Goal: Task Accomplishment & Management: Use online tool/utility

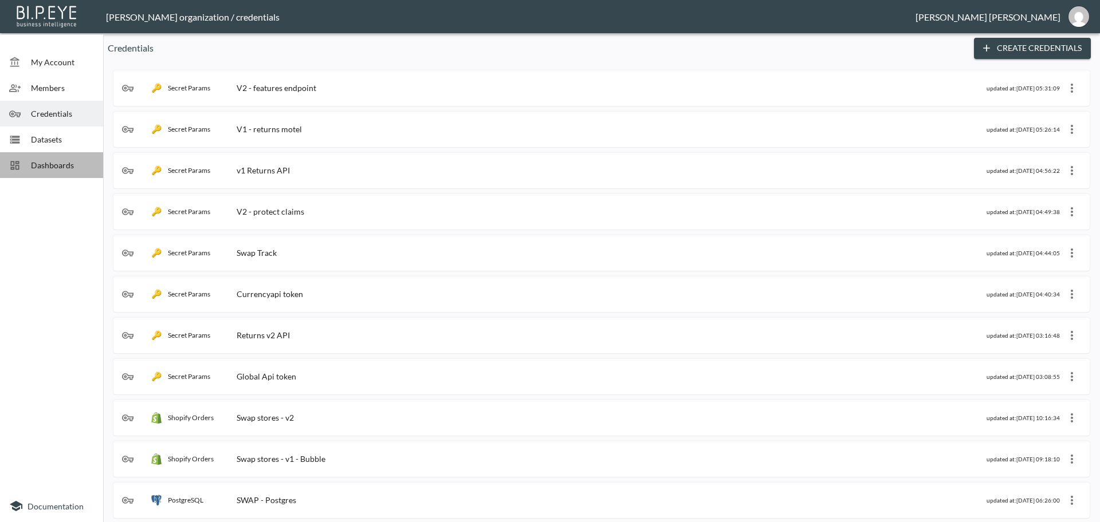
click at [49, 166] on span "Dashboards" at bounding box center [62, 165] width 63 height 12
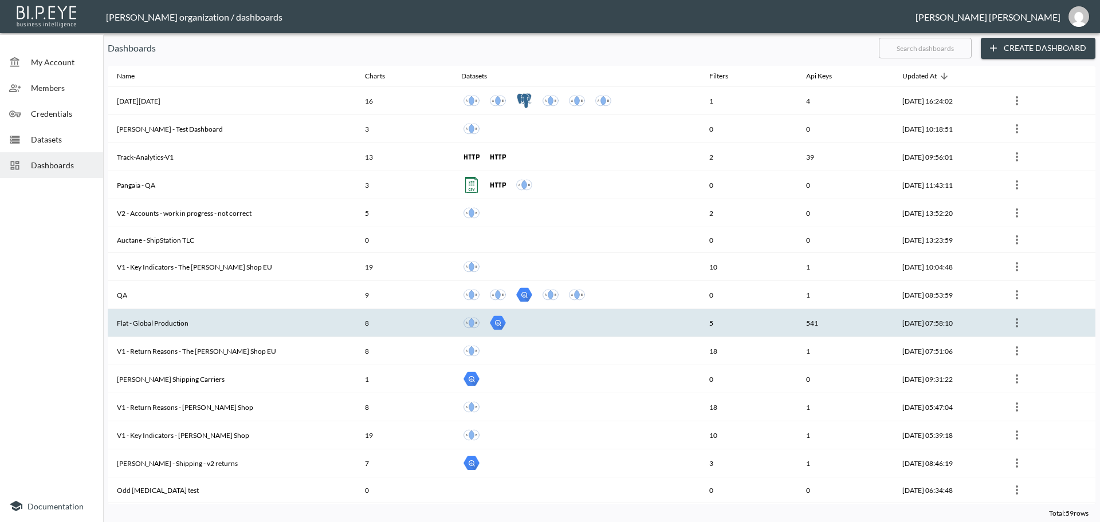
click at [152, 325] on th "Flat - Global Production" at bounding box center [232, 323] width 248 height 28
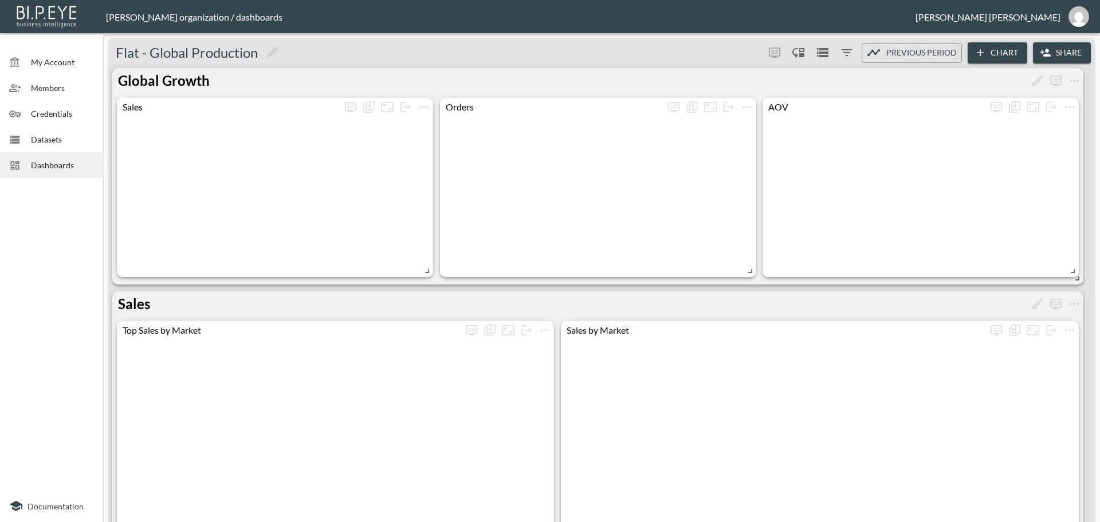
click at [1066, 54] on button "Share" at bounding box center [1062, 52] width 58 height 21
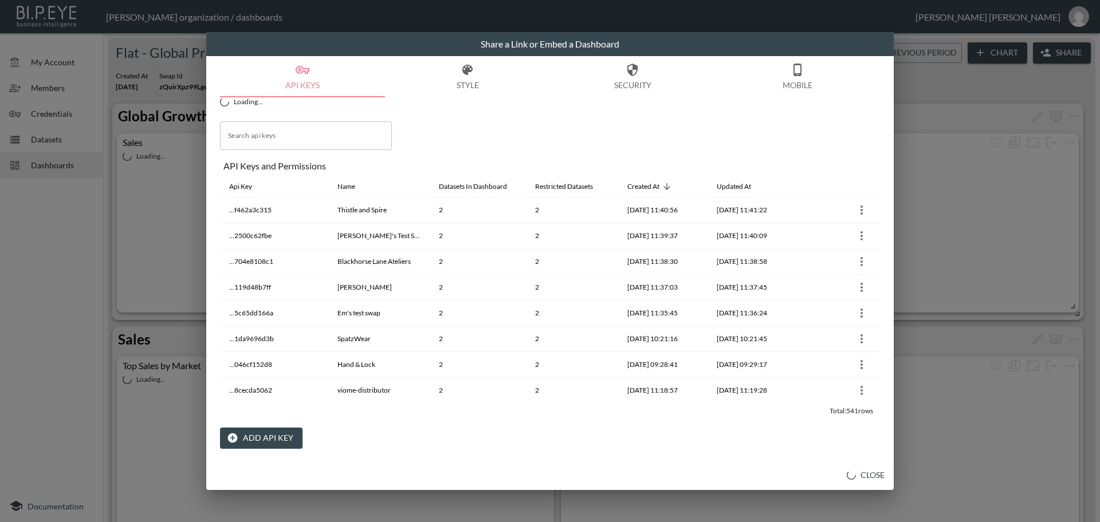
click at [259, 436] on button "Add API Key" at bounding box center [261, 438] width 82 height 21
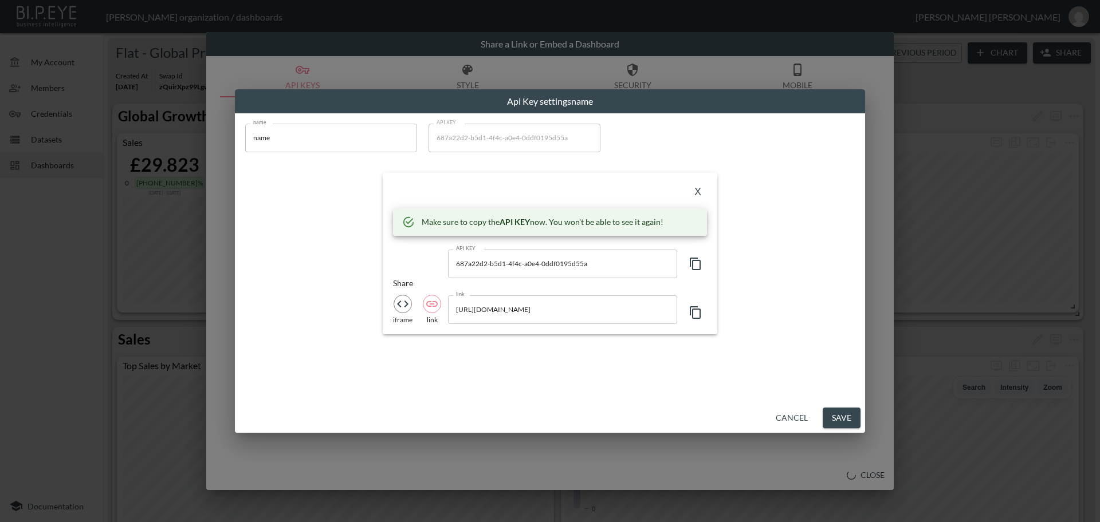
drag, startPoint x: 282, startPoint y: 136, endPoint x: 203, endPoint y: 121, distance: 80.4
click at [200, 132] on div "Api Key settings name name name name API KEY 687a22d2-b5d1-4f4c-a0e4-0ddf0195d5…" at bounding box center [550, 261] width 1100 height 522
paste input "47 Skin"
type input "47 Skin"
click at [697, 262] on icon "button" at bounding box center [696, 264] width 14 height 14
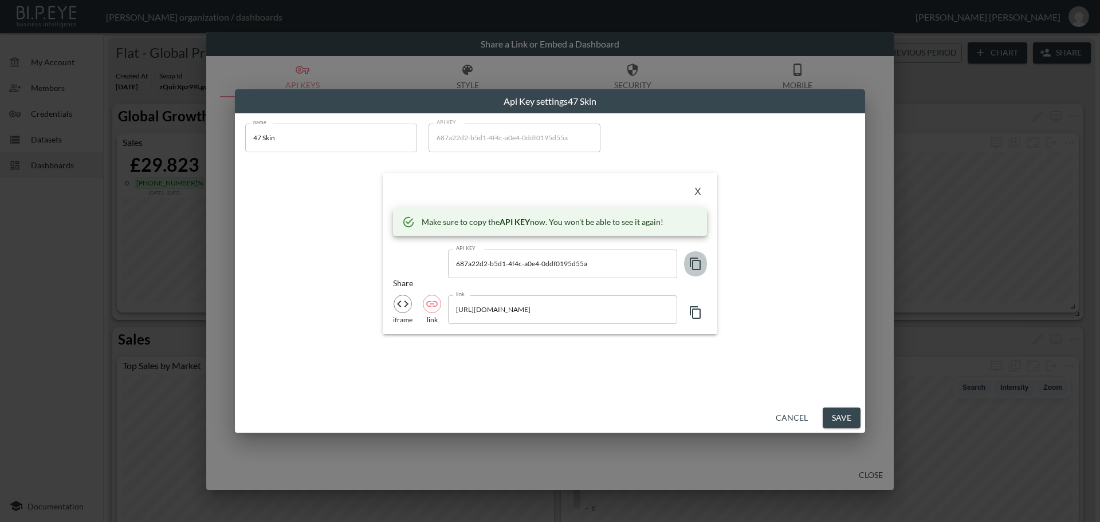
click at [693, 264] on icon "button" at bounding box center [695, 264] width 11 height 13
click at [696, 190] on button "X" at bounding box center [698, 192] width 18 height 18
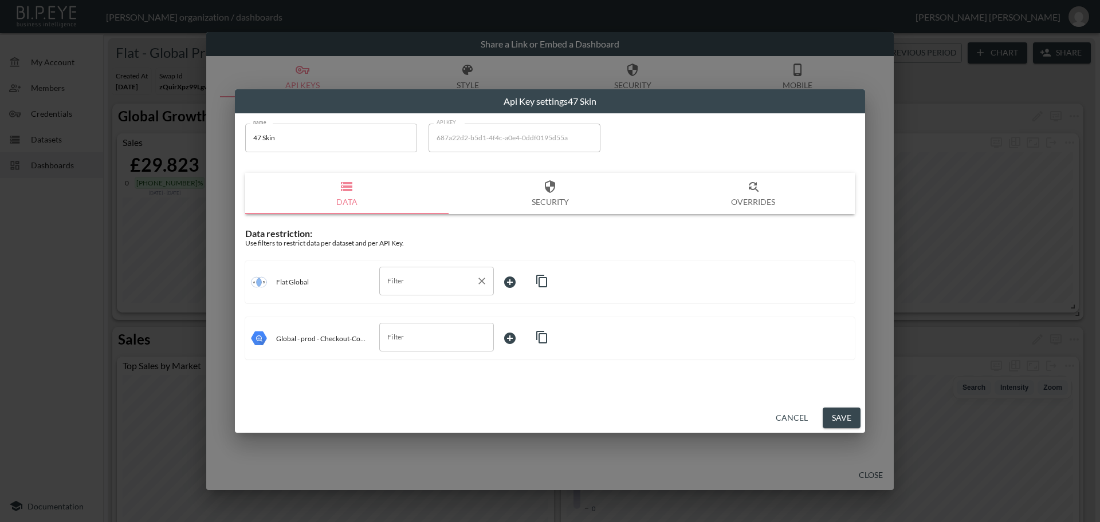
click at [406, 280] on input "Filter" at bounding box center [427, 281] width 87 height 18
click at [404, 312] on span "swapId" at bounding box center [436, 309] width 96 height 10
type input "swapId"
click at [516, 280] on body "BI.P.EYE, Interactive Analytics Dashboards - app [PERSON_NAME] organization / d…" at bounding box center [550, 261] width 1100 height 522
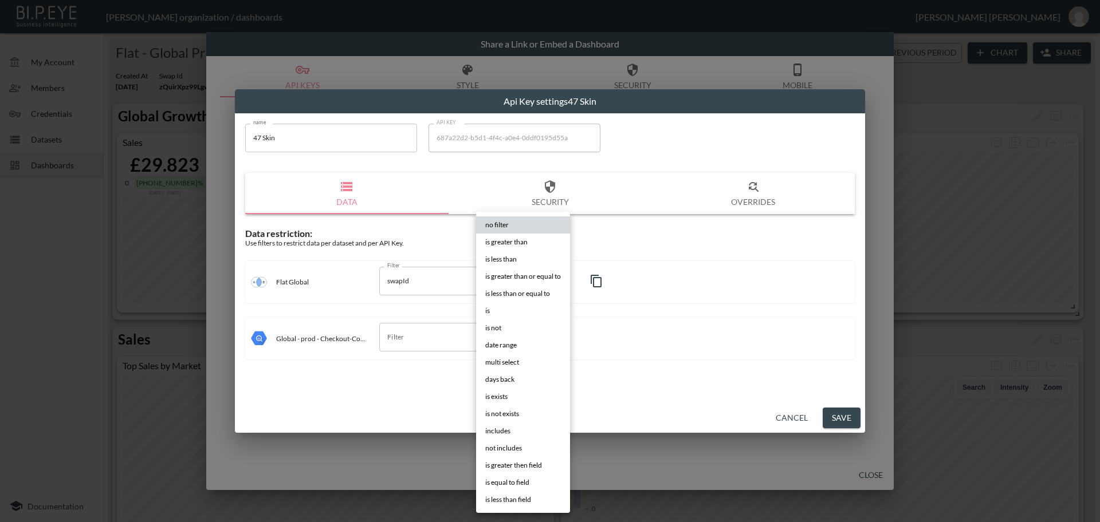
click at [492, 309] on li "is" at bounding box center [523, 310] width 94 height 17
type input "is"
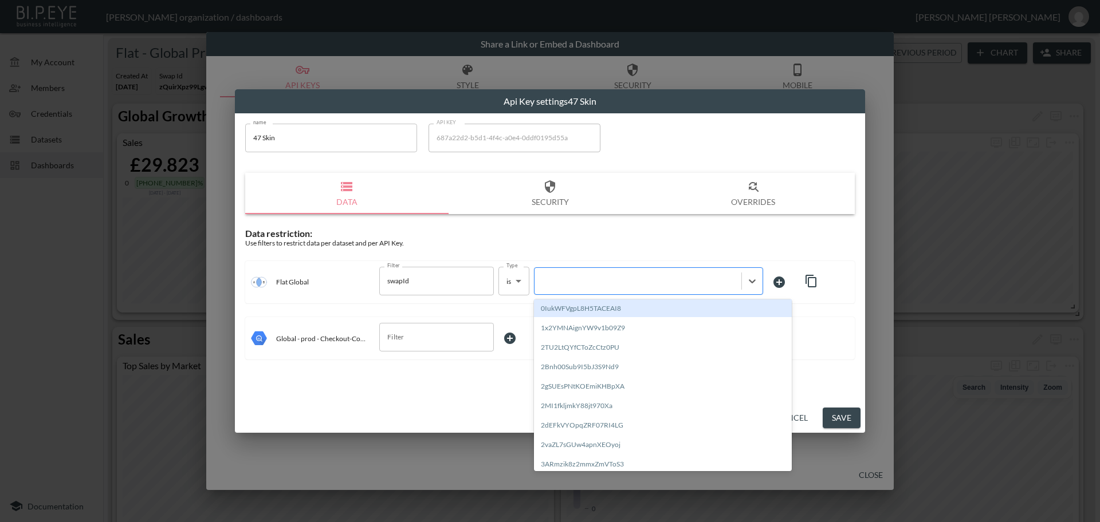
click at [581, 283] on div at bounding box center [637, 281] width 195 height 11
paste input "gaLMsuIFRUx9yg7Tfwhb"
type input "gaLMsuIFRUx9yg7Tfwhb"
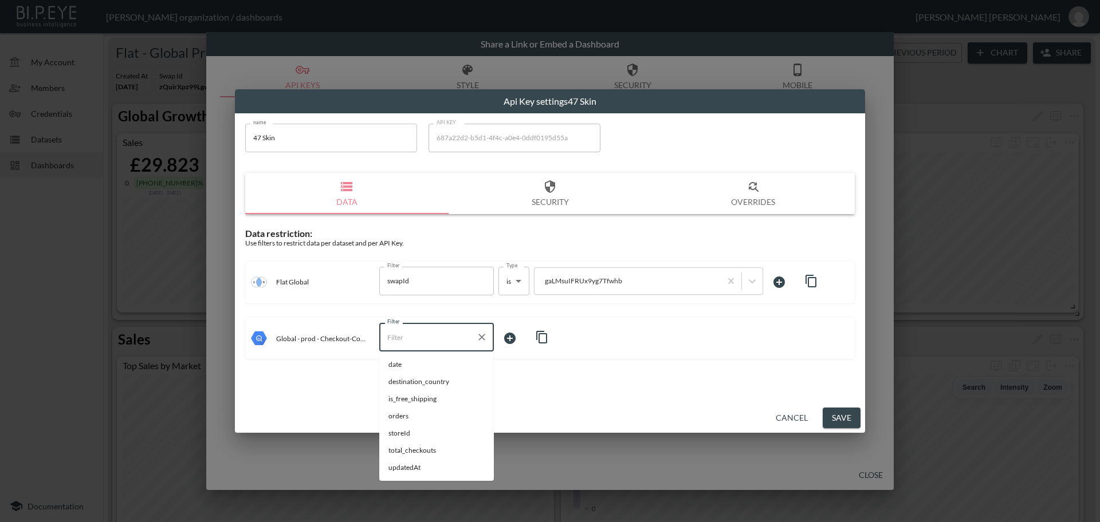
click at [414, 332] on input "Filter" at bounding box center [427, 337] width 87 height 18
click at [401, 436] on span "storeId" at bounding box center [436, 433] width 96 height 10
type input "storeId"
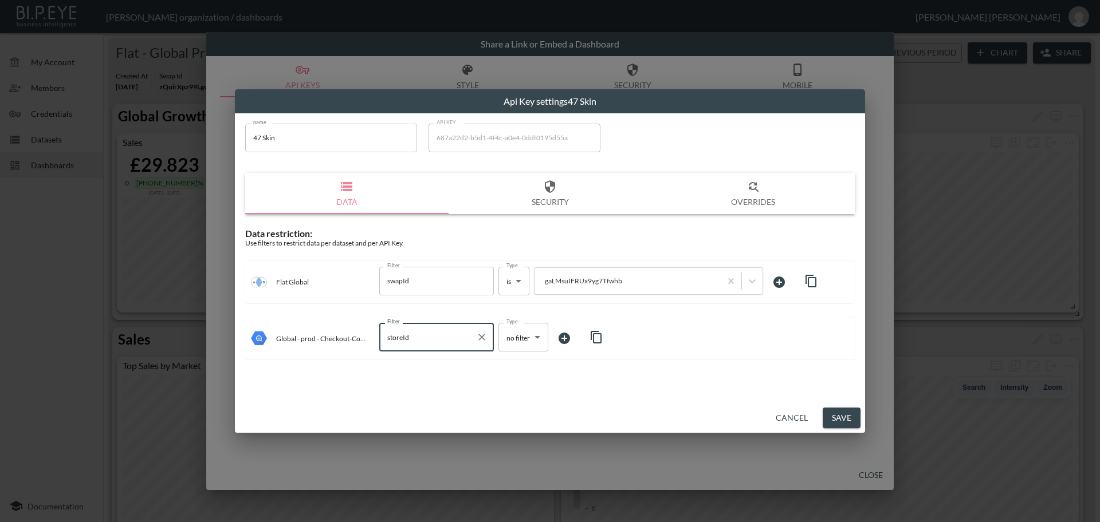
click at [517, 341] on body "BI.P.EYE, Interactive Analytics Dashboards - app [PERSON_NAME] organization / d…" at bounding box center [550, 261] width 1100 height 522
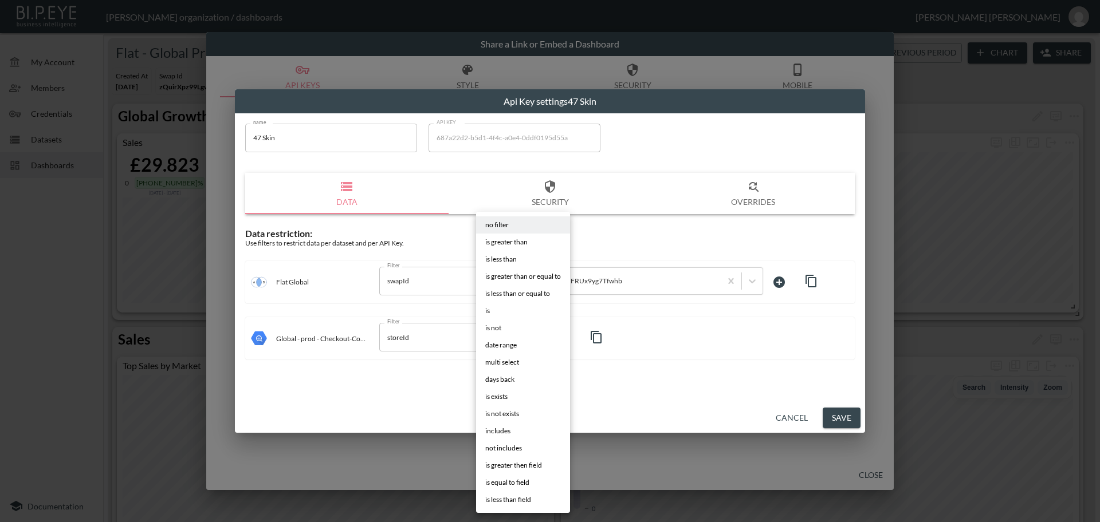
drag, startPoint x: 493, startPoint y: 313, endPoint x: 553, endPoint y: 322, distance: 60.2
click at [493, 312] on li "is" at bounding box center [523, 310] width 94 height 17
type input "is"
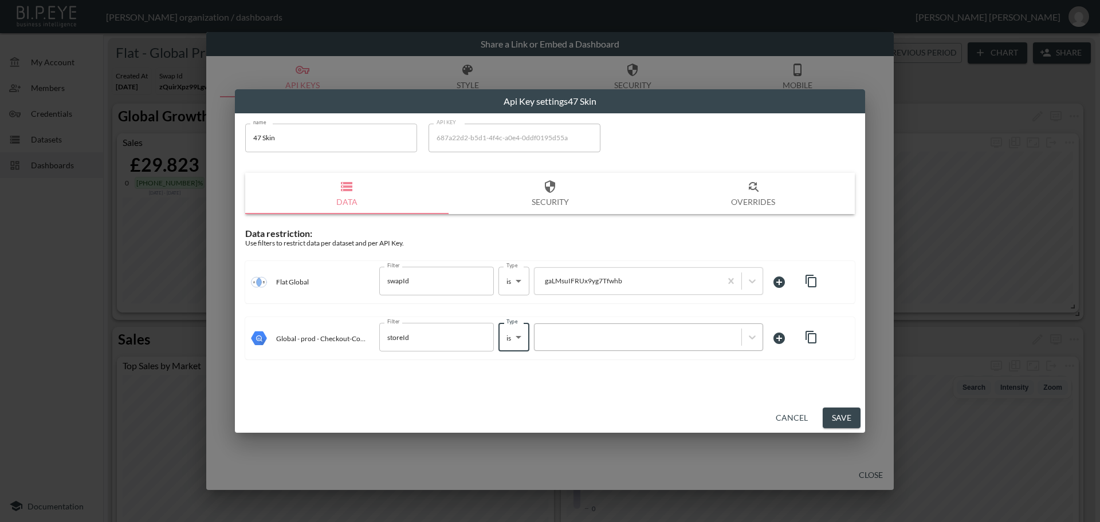
click at [589, 336] on div at bounding box center [637, 337] width 195 height 11
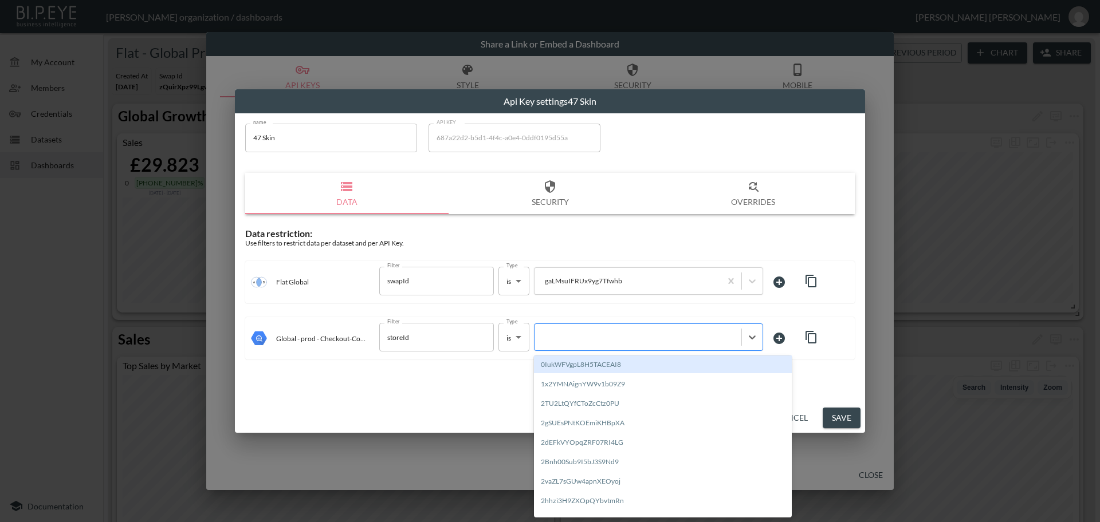
paste input "gaLMsuIFRUx9yg7Tfwhb"
type input "gaLMsuIFRUx9yg7Tfwhb"
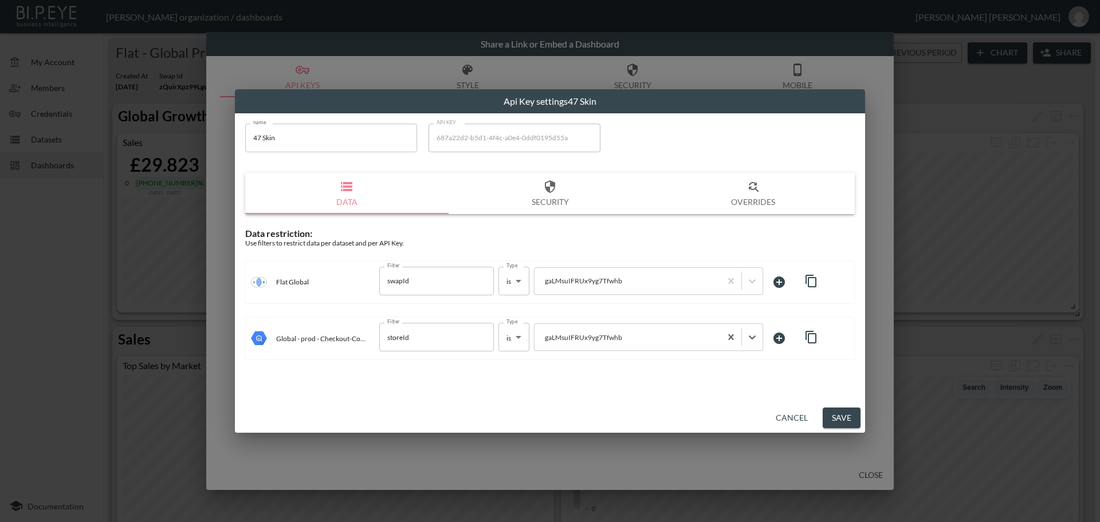
click at [847, 417] on button "Save" at bounding box center [842, 418] width 38 height 21
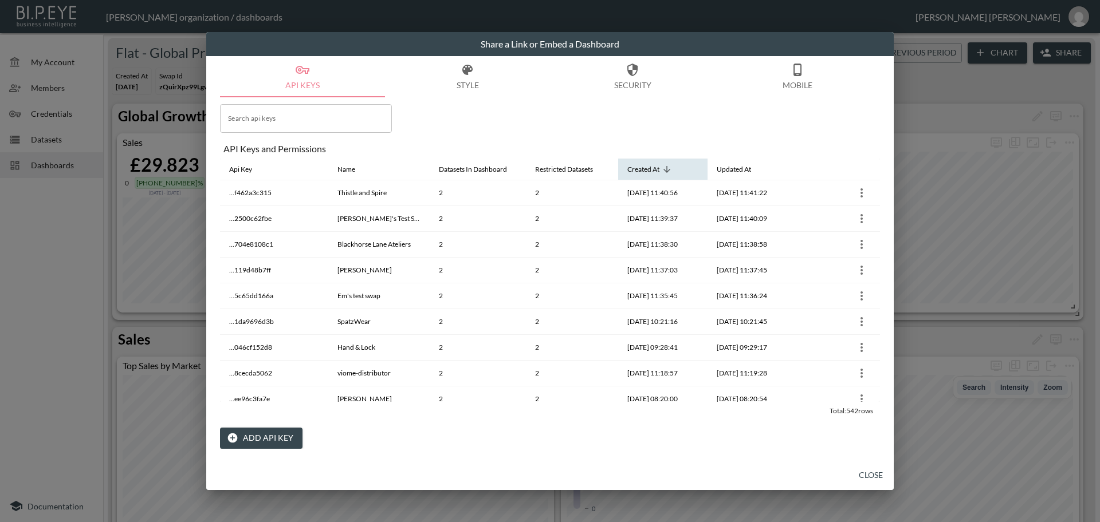
click at [665, 173] on icon at bounding box center [667, 169] width 10 height 10
click at [872, 477] on button "Close" at bounding box center [870, 475] width 37 height 21
